Goal: Information Seeking & Learning: Find specific fact

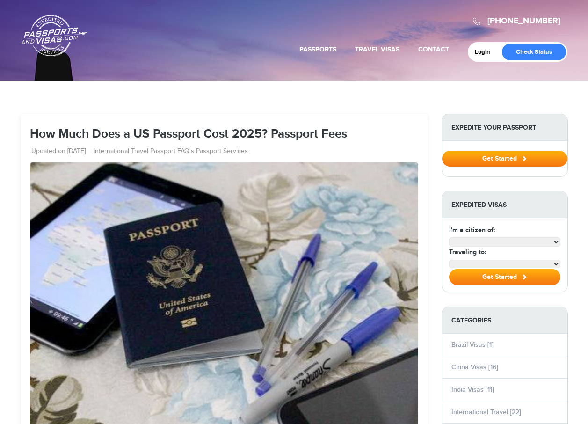
select select "**********"
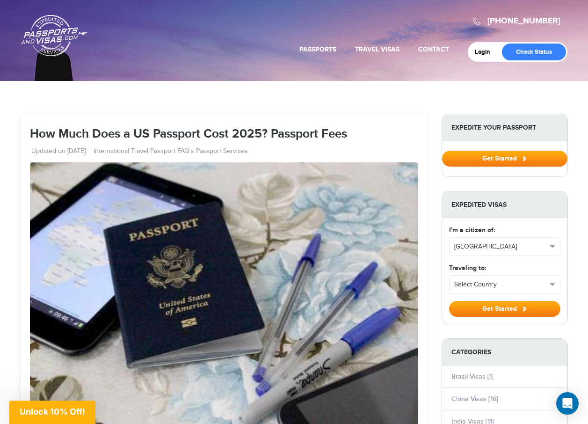
drag, startPoint x: 30, startPoint y: 133, endPoint x: 381, endPoint y: 134, distance: 351.1
click at [381, 134] on h1 "How Much Does a US Passport Cost 2025? Passport Fees" at bounding box center [224, 135] width 388 height 14
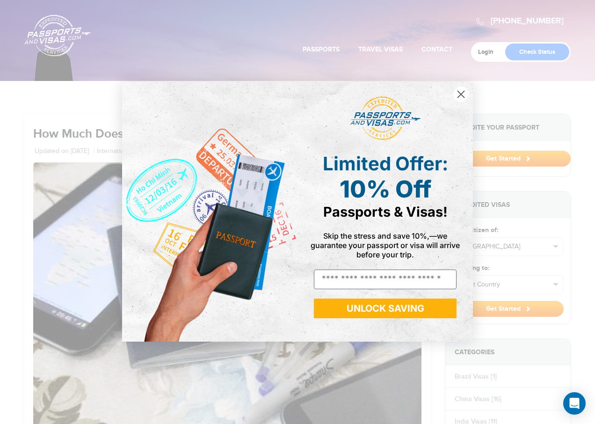
click at [20, 128] on div "Close dialog Limited Offer: 10% Off Passports & Visas! Skip the stress and save…" at bounding box center [297, 212] width 595 height 424
click at [460, 95] on icon "Close dialog" at bounding box center [461, 94] width 7 height 7
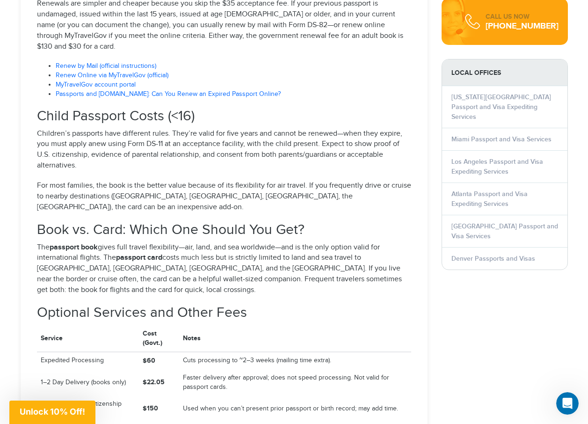
scroll to position [1122, 0]
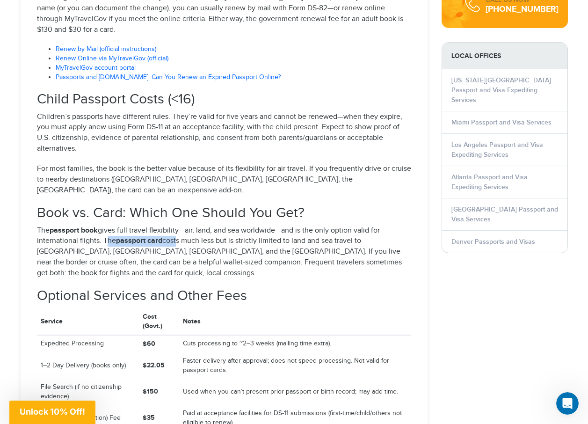
drag, startPoint x: 103, startPoint y: 208, endPoint x: 176, endPoint y: 205, distance: 72.5
click at [176, 225] on p "The passport book gives full travel flexibility—air, land, and sea worldwide—an…" at bounding box center [224, 251] width 374 height 53
click at [220, 225] on p "The passport book gives full travel flexibility—air, land, and sea worldwide—an…" at bounding box center [224, 251] width 374 height 53
drag, startPoint x: 104, startPoint y: 208, endPoint x: 164, endPoint y: 209, distance: 59.9
click at [164, 225] on p "The passport book gives full travel flexibility—air, land, and sea worldwide—an…" at bounding box center [224, 251] width 374 height 53
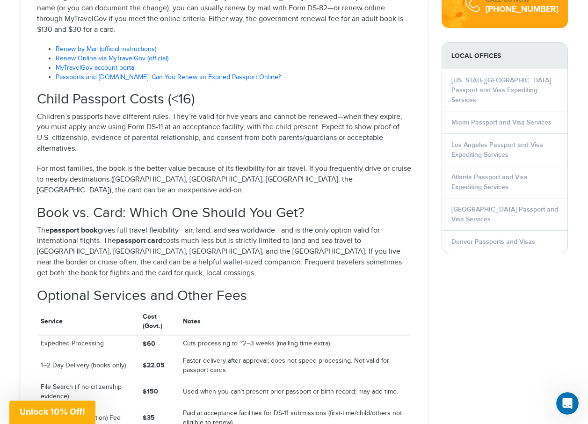
click at [167, 225] on p "The passport book gives full travel flexibility—air, land, and sea worldwide—an…" at bounding box center [224, 251] width 374 height 53
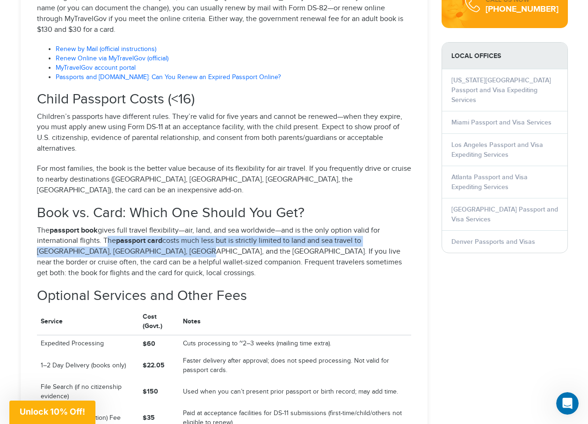
drag, startPoint x: 103, startPoint y: 208, endPoint x: 160, endPoint y: 215, distance: 57.5
click at [160, 225] on p "The passport book gives full travel flexibility—air, land, and sea worldwide—an…" at bounding box center [224, 251] width 374 height 53
click at [348, 225] on p "The passport book gives full travel flexibility—air, land, and sea worldwide—an…" at bounding box center [224, 251] width 374 height 53
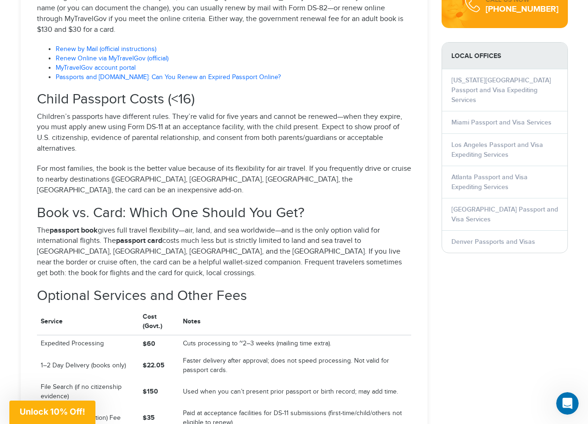
click at [224, 225] on p "The passport book gives full travel flexibility—air, land, and sea worldwide—an…" at bounding box center [224, 251] width 374 height 53
click at [102, 225] on p "The passport book gives full travel flexibility—air, land, and sea worldwide—an…" at bounding box center [224, 251] width 374 height 53
click at [159, 225] on p "The passport book gives full travel flexibility—air, land, and sea worldwide—an…" at bounding box center [224, 251] width 374 height 53
drag, startPoint x: 161, startPoint y: 220, endPoint x: 208, endPoint y: 223, distance: 46.9
click at [208, 225] on p "The passport book gives full travel flexibility—air, land, and sea worldwide—an…" at bounding box center [224, 251] width 374 height 53
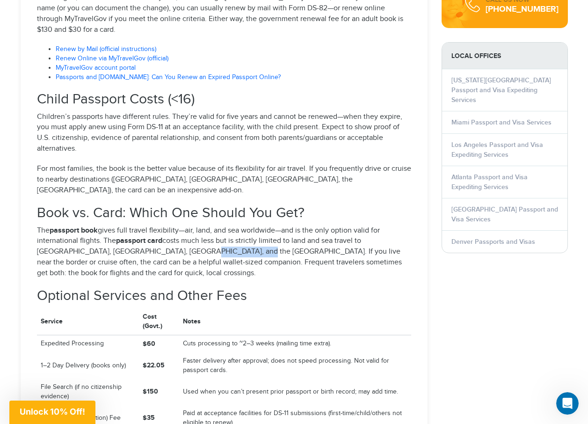
click at [190, 225] on p "The passport book gives full travel flexibility—air, land, and sea worldwide—an…" at bounding box center [224, 251] width 374 height 53
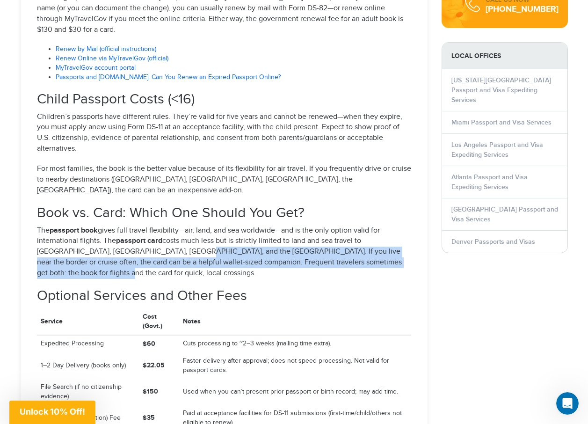
drag, startPoint x: 161, startPoint y: 220, endPoint x: 237, endPoint y: 238, distance: 77.9
click at [237, 238] on p "The passport book gives full travel flexibility—air, land, and sea worldwide—an…" at bounding box center [224, 251] width 374 height 53
click at [175, 225] on p "The passport book gives full travel flexibility—air, land, and sea worldwide—an…" at bounding box center [224, 251] width 374 height 53
drag, startPoint x: 162, startPoint y: 216, endPoint x: 161, endPoint y: 236, distance: 20.1
click at [240, 240] on p "The passport book gives full travel flexibility—air, land, and sea worldwide—an…" at bounding box center [224, 251] width 374 height 53
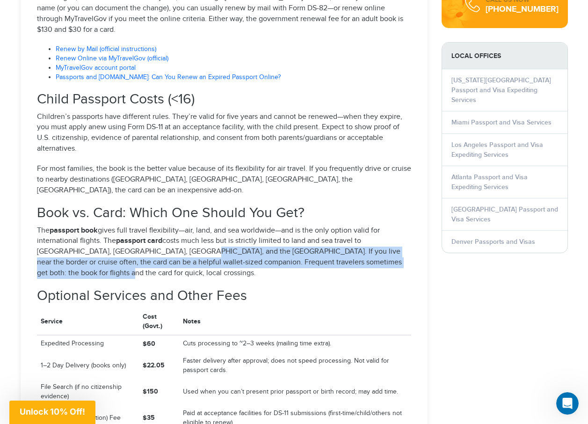
drag, startPoint x: 36, startPoint y: 230, endPoint x: 65, endPoint y: 227, distance: 30.1
click at [36, 230] on div "How Much Does a U.S. Passport Cost in [DATE]? (Complete Guide) Key Takeaways Ad…" at bounding box center [224, 235] width 388 height 1834
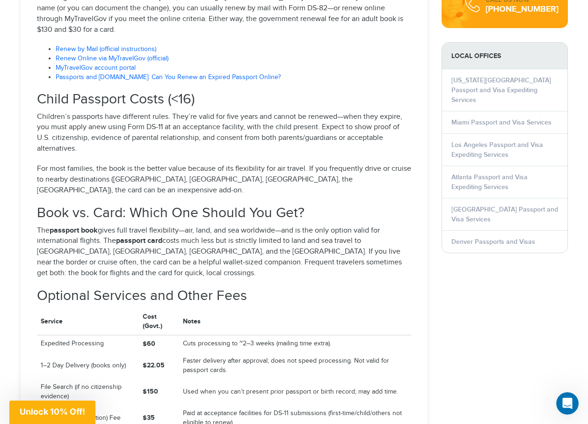
click at [161, 225] on p "The passport book gives full travel flexibility—air, land, and sea worldwide—an…" at bounding box center [224, 251] width 374 height 53
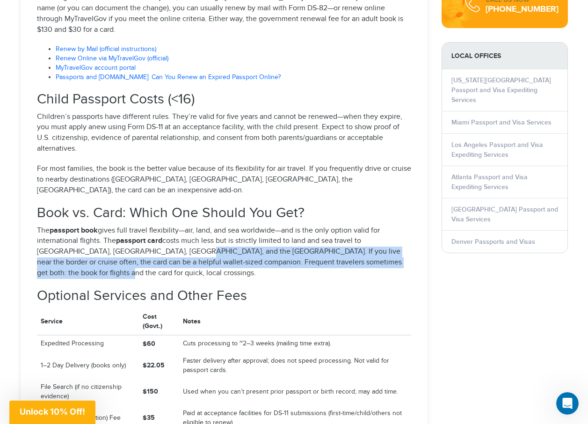
drag, startPoint x: 161, startPoint y: 219, endPoint x: 184, endPoint y: 238, distance: 29.9
click at [184, 238] on p "The passport book gives full travel flexibility—air, land, and sea worldwide—an…" at bounding box center [224, 251] width 374 height 53
click at [197, 225] on p "The passport book gives full travel flexibility—air, land, and sea worldwide—an…" at bounding box center [224, 251] width 374 height 53
drag, startPoint x: 161, startPoint y: 219, endPoint x: 201, endPoint y: 239, distance: 44.5
click at [201, 239] on p "The passport book gives full travel flexibility—air, land, and sea worldwide—an…" at bounding box center [224, 251] width 374 height 53
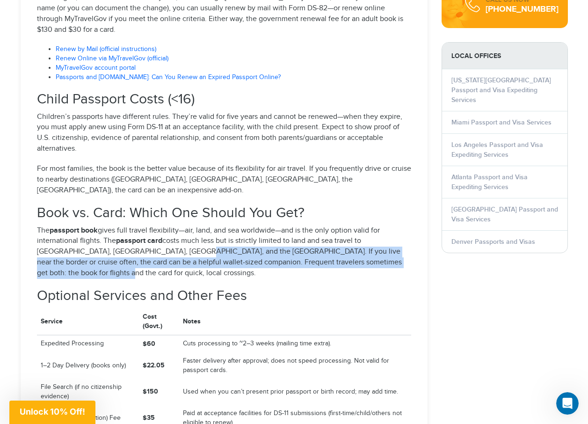
click at [178, 225] on p "The passport book gives full travel flexibility—air, land, and sea worldwide—an…" at bounding box center [224, 251] width 374 height 53
drag, startPoint x: 160, startPoint y: 218, endPoint x: 188, endPoint y: 238, distance: 34.8
click at [188, 238] on p "The passport book gives full travel flexibility—air, land, and sea worldwide—an…" at bounding box center [224, 251] width 374 height 53
click at [181, 225] on p "The passport book gives full travel flexibility—air, land, and sea worldwide—an…" at bounding box center [224, 251] width 374 height 53
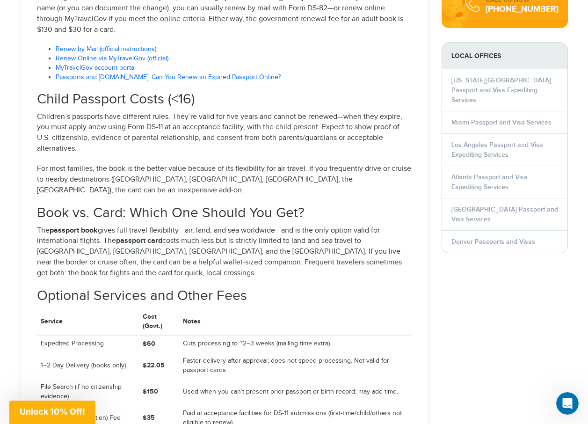
click at [162, 225] on p "The passport book gives full travel flexibility—air, land, and sea worldwide—an…" at bounding box center [224, 251] width 374 height 53
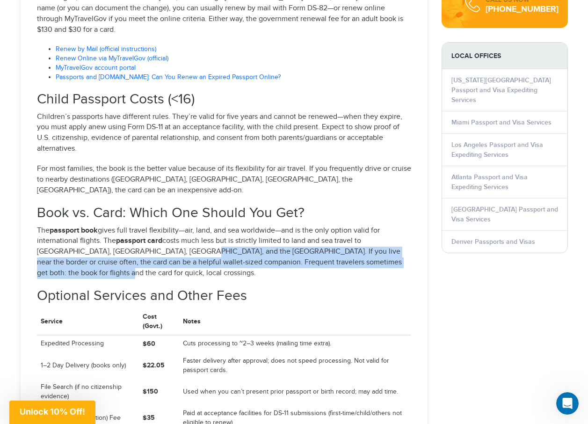
drag, startPoint x: 162, startPoint y: 220, endPoint x: 184, endPoint y: 238, distance: 28.9
click at [184, 238] on p "The passport book gives full travel flexibility—air, land, and sea worldwide—an…" at bounding box center [224, 251] width 374 height 53
click at [172, 225] on p "The passport book gives full travel flexibility—air, land, and sea worldwide—an…" at bounding box center [224, 251] width 374 height 53
drag, startPoint x: 162, startPoint y: 219, endPoint x: 186, endPoint y: 239, distance: 30.9
click at [186, 239] on p "The passport book gives full travel flexibility—air, land, and sea worldwide—an…" at bounding box center [224, 251] width 374 height 53
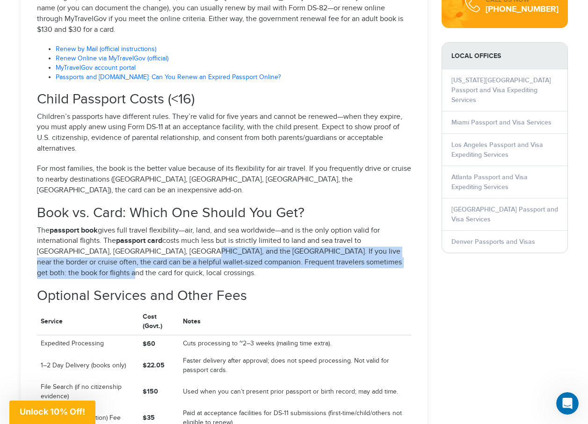
click at [167, 225] on p "The passport book gives full travel flexibility—air, land, and sea worldwide—an…" at bounding box center [224, 251] width 374 height 53
drag, startPoint x: 161, startPoint y: 217, endPoint x: 186, endPoint y: 239, distance: 32.8
click at [186, 239] on p "The passport book gives full travel flexibility—air, land, and sea worldwide—an…" at bounding box center [224, 251] width 374 height 53
click at [166, 225] on p "The passport book gives full travel flexibility—air, land, and sea worldwide—an…" at bounding box center [224, 251] width 374 height 53
drag, startPoint x: 161, startPoint y: 220, endPoint x: 187, endPoint y: 240, distance: 33.7
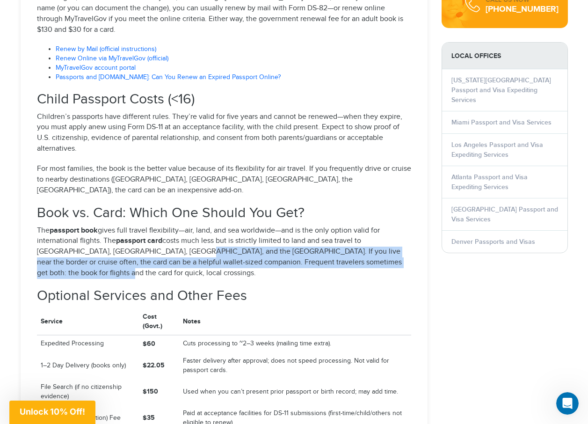
click at [187, 240] on p "The passport book gives full travel flexibility—air, land, and sea worldwide—an…" at bounding box center [224, 251] width 374 height 53
click at [168, 225] on p "The passport book gives full travel flexibility—air, land, and sea worldwide—an…" at bounding box center [224, 251] width 374 height 53
click at [164, 225] on p "The passport book gives full travel flexibility—air, land, and sea worldwide—an…" at bounding box center [224, 251] width 374 height 53
drag, startPoint x: 161, startPoint y: 220, endPoint x: 195, endPoint y: 240, distance: 40.0
click at [195, 240] on p "The passport book gives full travel flexibility—air, land, and sea worldwide—an…" at bounding box center [224, 251] width 374 height 53
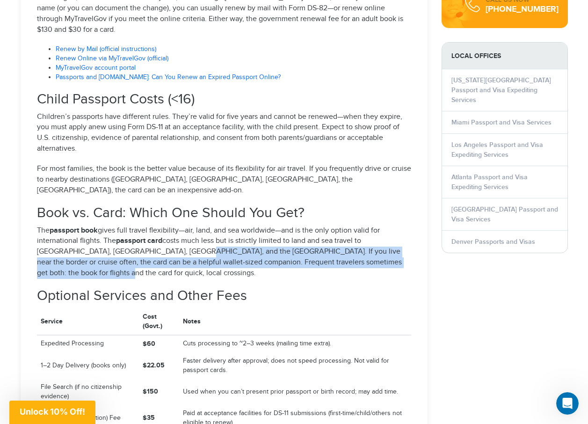
click at [174, 225] on p "The passport book gives full travel flexibility—air, land, and sea worldwide—an…" at bounding box center [224, 251] width 374 height 53
drag, startPoint x: 161, startPoint y: 221, endPoint x: 197, endPoint y: 238, distance: 40.6
click at [197, 238] on p "The passport book gives full travel flexibility—air, land, and sea worldwide—an…" at bounding box center [224, 251] width 374 height 53
click at [195, 232] on p "The passport book gives full travel flexibility—air, land, and sea worldwide—an…" at bounding box center [224, 251] width 374 height 53
drag, startPoint x: 161, startPoint y: 218, endPoint x: 188, endPoint y: 239, distance: 34.3
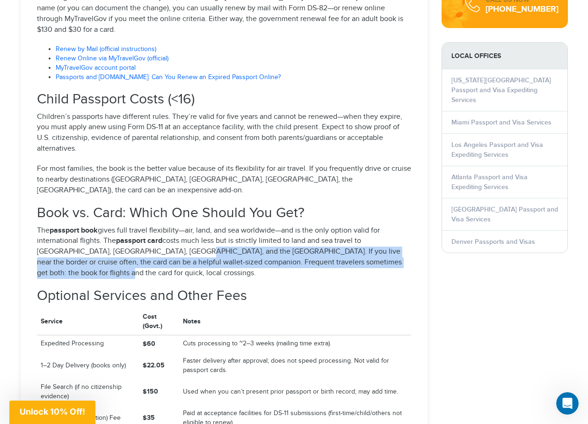
click at [188, 239] on p "The passport book gives full travel flexibility—air, land, and sea worldwide—an…" at bounding box center [224, 251] width 374 height 53
click at [178, 225] on p "The passport book gives full travel flexibility—air, land, and sea worldwide—an…" at bounding box center [224, 251] width 374 height 53
drag, startPoint x: 162, startPoint y: 217, endPoint x: 187, endPoint y: 239, distance: 33.5
click at [187, 239] on p "The passport book gives full travel flexibility—air, land, and sea worldwide—an…" at bounding box center [224, 251] width 374 height 53
click at [183, 225] on p "The passport book gives full travel flexibility—air, land, and sea worldwide—an…" at bounding box center [224, 251] width 374 height 53
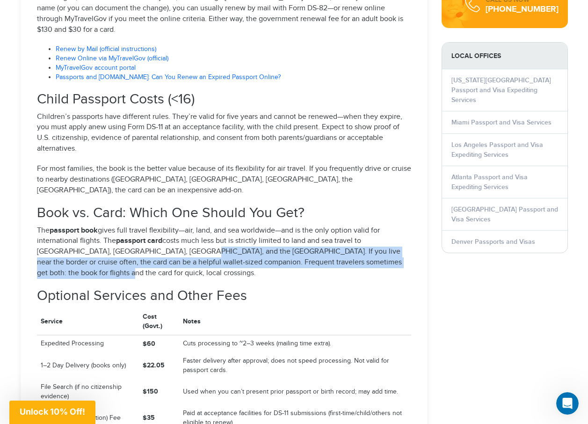
drag, startPoint x: 162, startPoint y: 217, endPoint x: 184, endPoint y: 239, distance: 31.4
click at [184, 239] on p "The passport book gives full travel flexibility—air, land, and sea worldwide—an…" at bounding box center [224, 251] width 374 height 53
click at [184, 227] on p "The passport book gives full travel flexibility—air, land, and sea worldwide—an…" at bounding box center [224, 251] width 374 height 53
drag, startPoint x: 162, startPoint y: 220, endPoint x: 193, endPoint y: 240, distance: 36.8
click at [193, 240] on p "The passport book gives full travel flexibility—air, land, and sea worldwide—an…" at bounding box center [224, 251] width 374 height 53
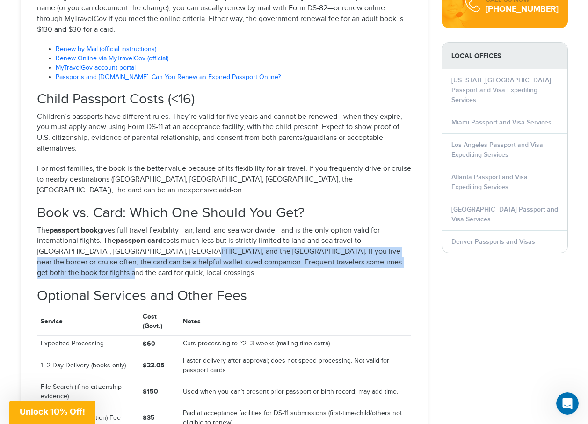
click at [188, 225] on p "The passport book gives full travel flexibility—air, land, and sea worldwide—an…" at bounding box center [224, 251] width 374 height 53
drag, startPoint x: 162, startPoint y: 218, endPoint x: 202, endPoint y: 239, distance: 45.4
click at [202, 239] on p "The passport book gives full travel flexibility—air, land, and sea worldwide—an…" at bounding box center [224, 251] width 374 height 53
click at [175, 225] on p "The passport book gives full travel flexibility—air, land, and sea worldwide—an…" at bounding box center [224, 251] width 374 height 53
drag, startPoint x: 161, startPoint y: 219, endPoint x: 192, endPoint y: 239, distance: 36.7
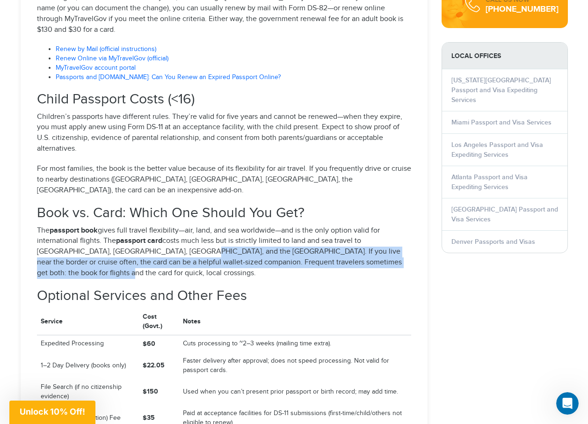
click at [192, 239] on p "The passport book gives full travel flexibility—air, land, and sea worldwide—an…" at bounding box center [224, 251] width 374 height 53
click at [178, 226] on p "The passport book gives full travel flexibility—air, land, and sea worldwide—an…" at bounding box center [224, 251] width 374 height 53
drag, startPoint x: 161, startPoint y: 220, endPoint x: 182, endPoint y: 238, distance: 27.8
click at [182, 238] on p "The passport book gives full travel flexibility—air, land, and sea worldwide—an…" at bounding box center [224, 251] width 374 height 53
click at [172, 225] on p "The passport book gives full travel flexibility—air, land, and sea worldwide—an…" at bounding box center [224, 251] width 374 height 53
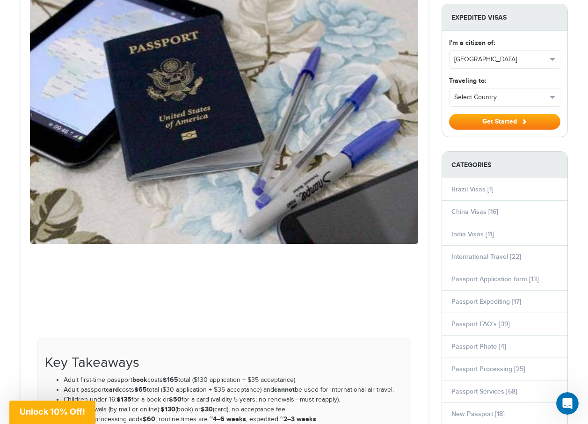
scroll to position [93, 0]
